Goal: Information Seeking & Learning: Understand process/instructions

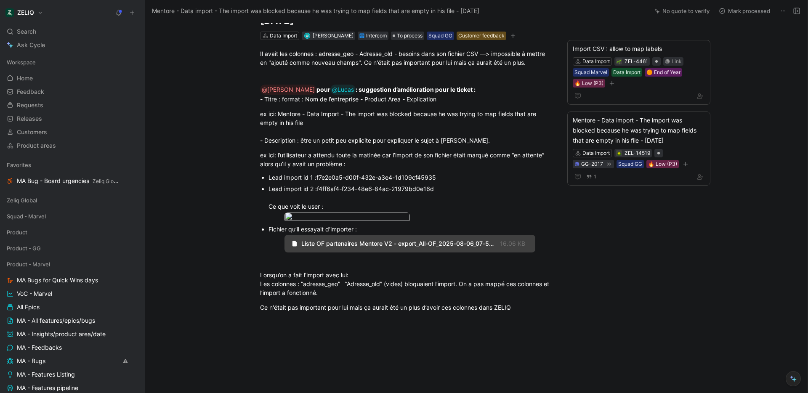
scroll to position [127, 0]
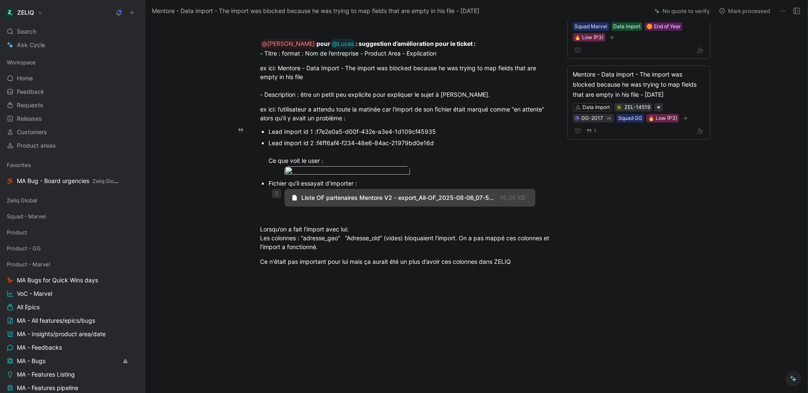
click at [276, 195] on icon at bounding box center [276, 193] width 7 height 7
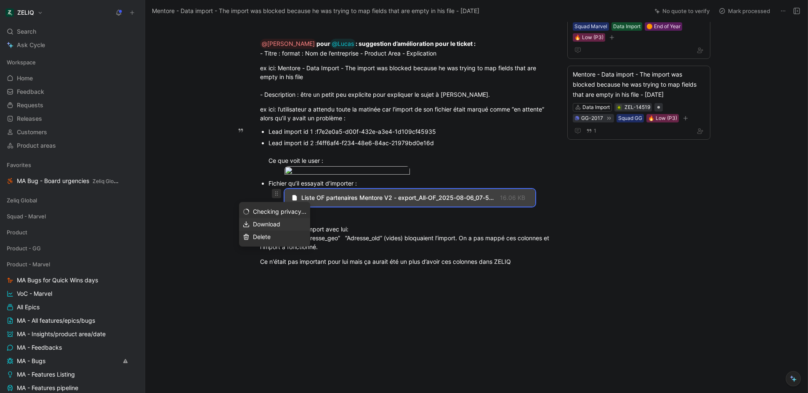
click at [270, 224] on span "Download" at bounding box center [266, 223] width 27 height 7
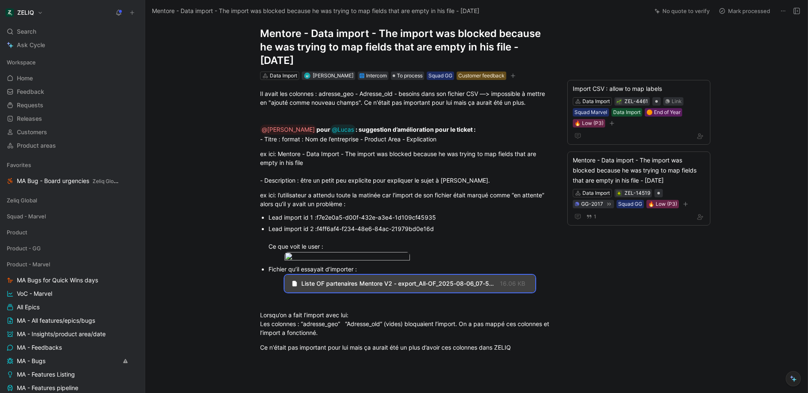
scroll to position [0, 0]
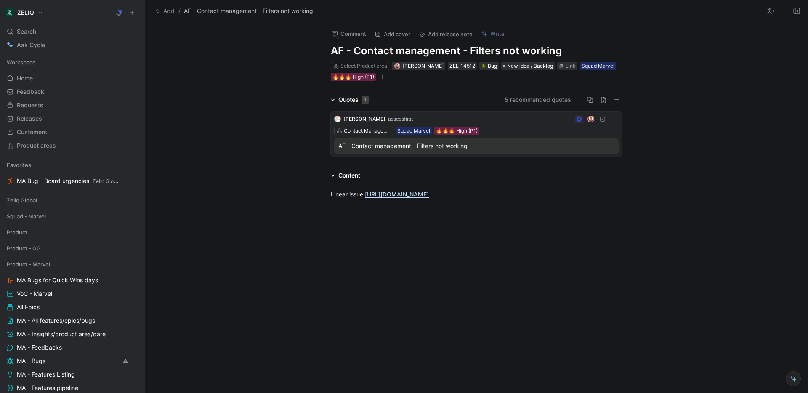
click at [693, 128] on div "Quotes 1 5 recommended quotes [PERSON_NAME] · assessfirst Contact Management Sq…" at bounding box center [476, 128] width 662 height 66
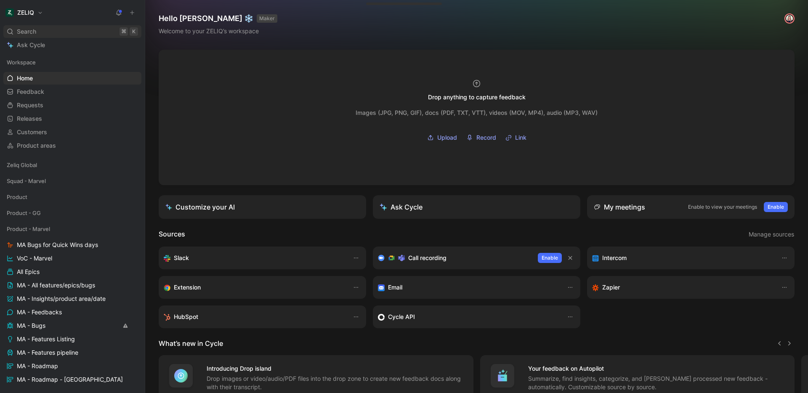
click at [42, 32] on div "Search ⌘ K" at bounding box center [72, 31] width 138 height 13
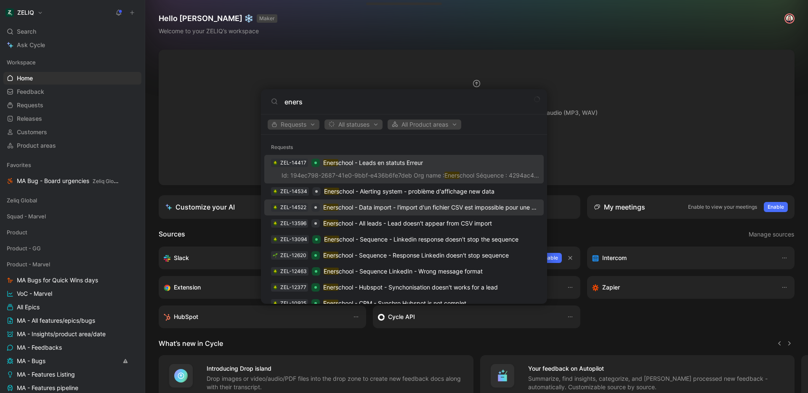
type input "eners"
click at [379, 207] on p "Eners chool - Data import - l'import d'un fichier CSV est impossible pour une r…" at bounding box center [430, 207] width 214 height 10
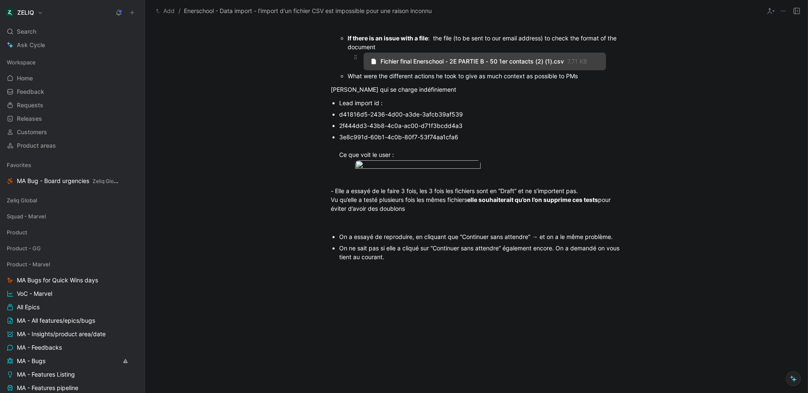
scroll to position [774, 0]
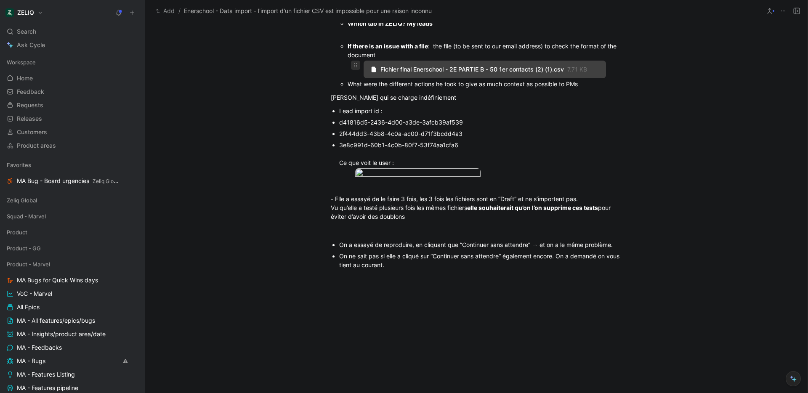
click at [354, 69] on icon at bounding box center [355, 65] width 7 height 7
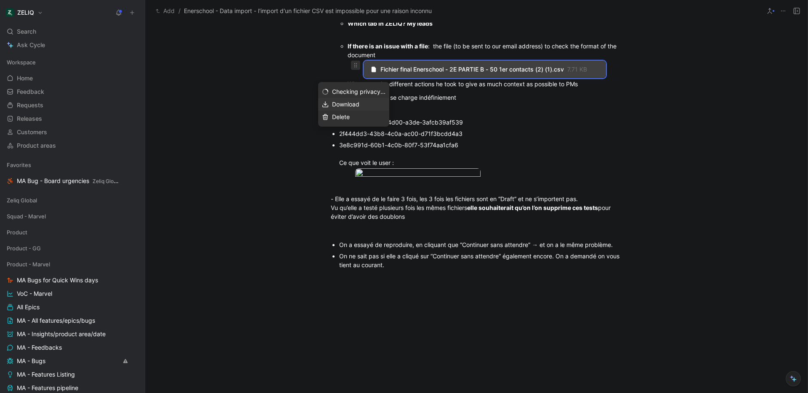
click at [336, 105] on span "Download" at bounding box center [345, 104] width 27 height 7
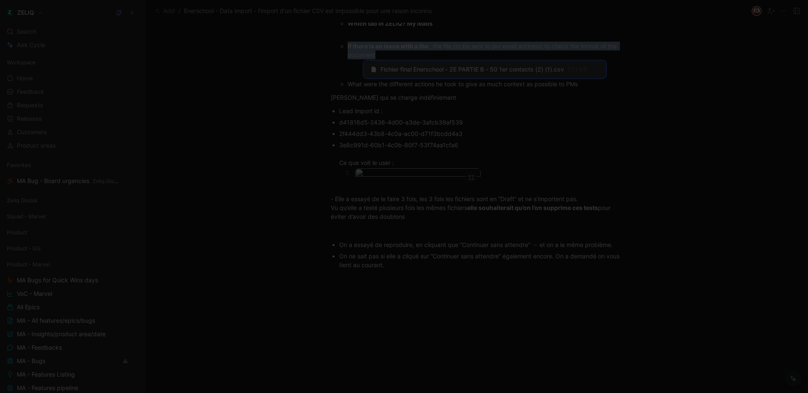
click at [397, 203] on body "ZELIQ Search ⌘ K Ask Cycle Workspace Home G then H Feedback G then F Requests G…" at bounding box center [404, 196] width 808 height 393
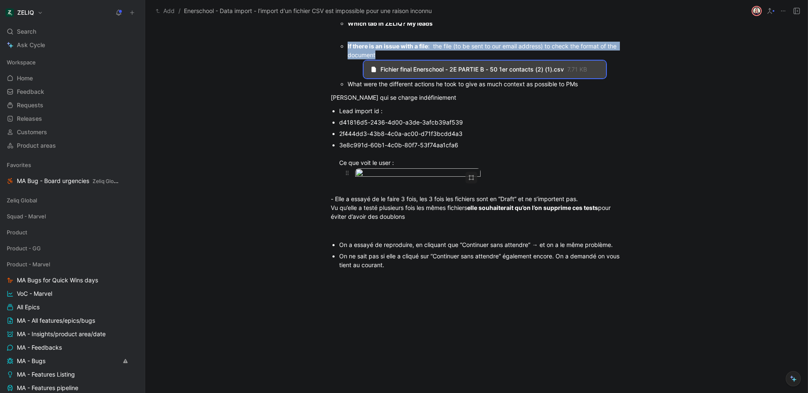
click at [397, 203] on img at bounding box center [404, 196] width 808 height 393
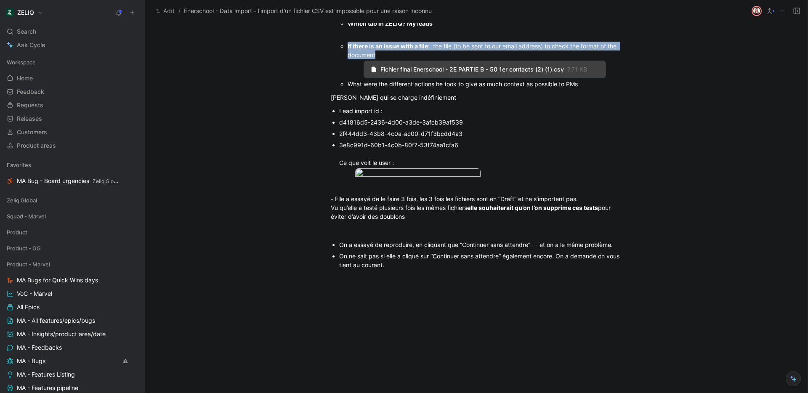
click at [382, 191] on p at bounding box center [480, 185] width 283 height 11
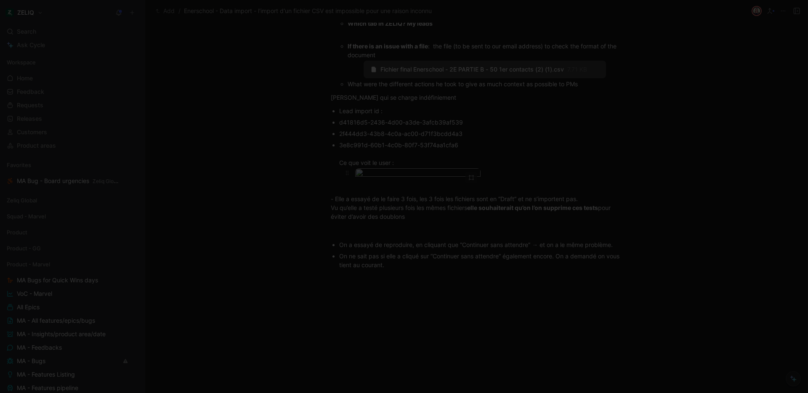
click at [383, 194] on body "ZELIQ Search ⌘ K Ask Cycle Workspace Home G then H Feedback G then F Requests G…" at bounding box center [404, 196] width 808 height 393
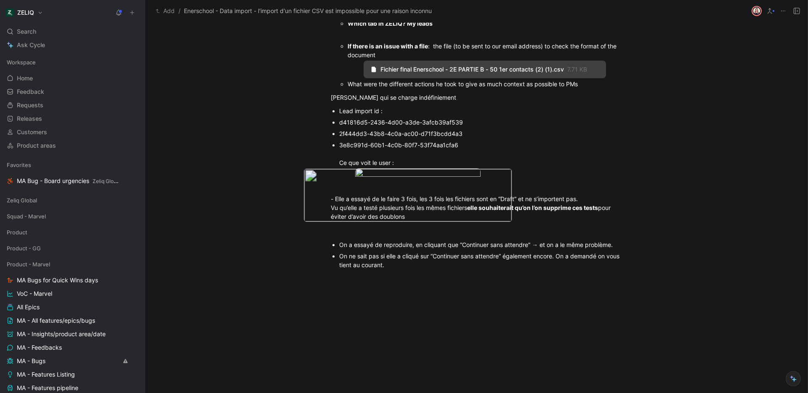
click at [383, 194] on img at bounding box center [408, 195] width 208 height 53
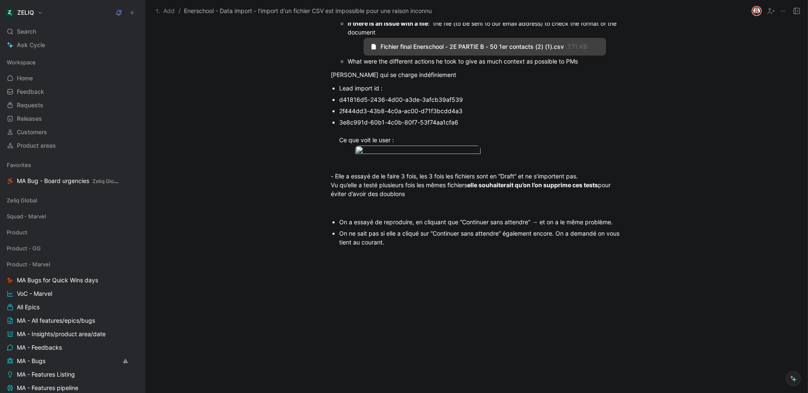
scroll to position [765, 0]
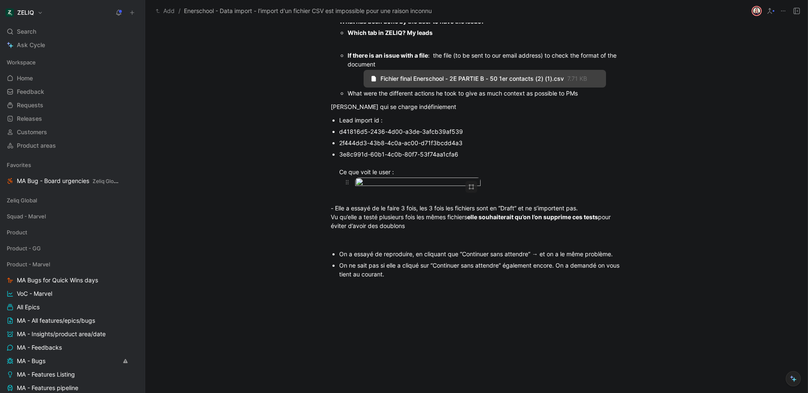
click at [429, 207] on body "ZELIQ Search ⌘ K Ask Cycle Workspace Home G then H Feedback G then F Requests G…" at bounding box center [404, 196] width 808 height 393
click at [429, 207] on img at bounding box center [404, 197] width 798 height 388
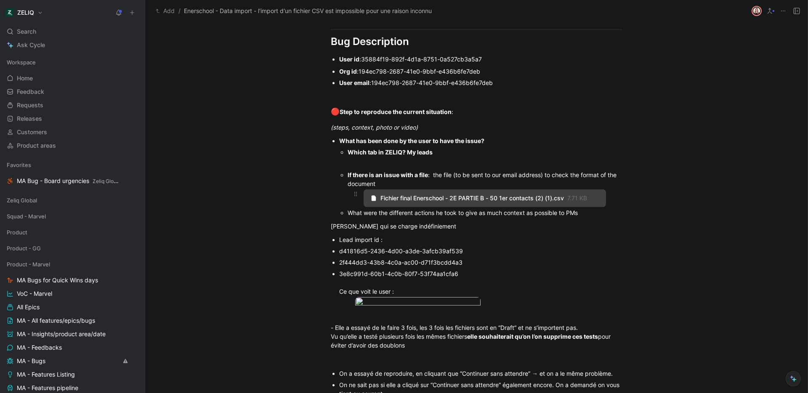
scroll to position [651, 0]
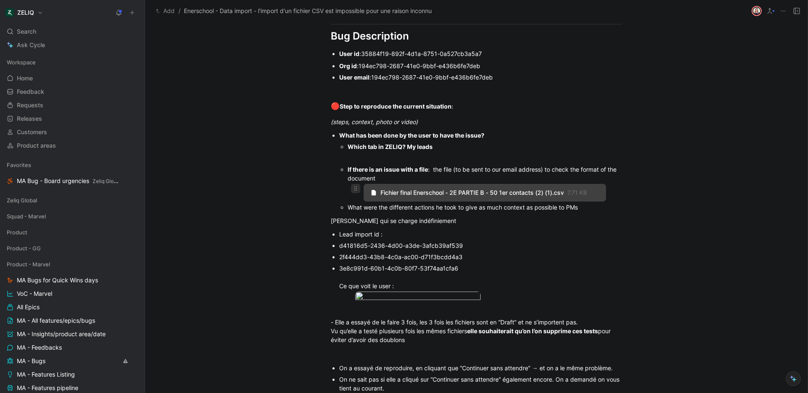
click at [352, 192] on icon at bounding box center [355, 188] width 7 height 7
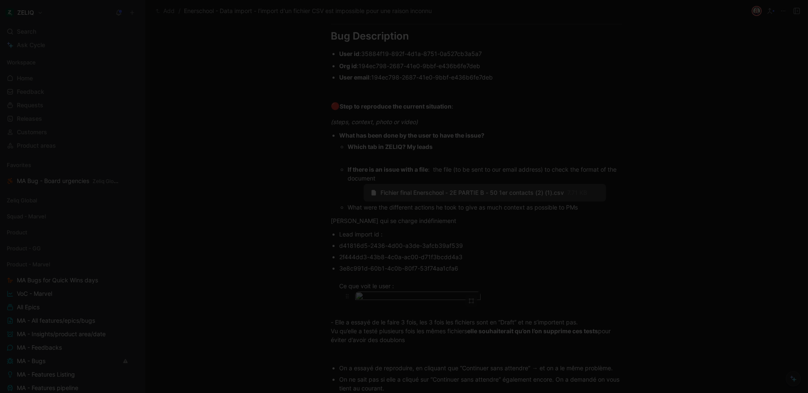
click at [403, 316] on body "ZELIQ Search ⌘ K Ask Cycle Workspace Home G then H Feedback G then F Requests G…" at bounding box center [404, 196] width 808 height 393
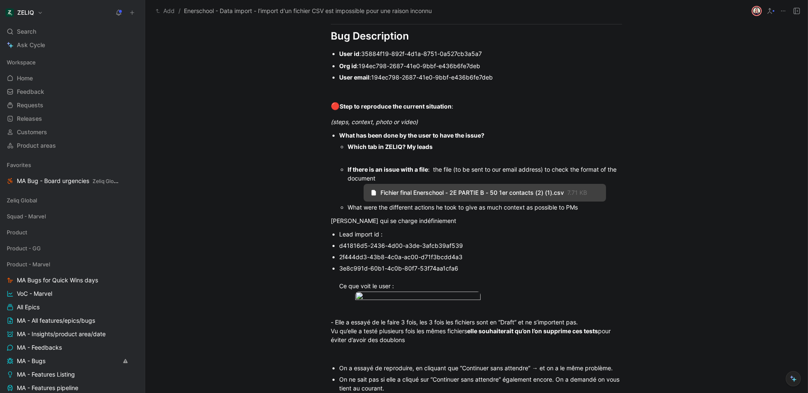
click at [546, 392] on div at bounding box center [404, 393] width 808 height 0
